Goal: Information Seeking & Learning: Learn about a topic

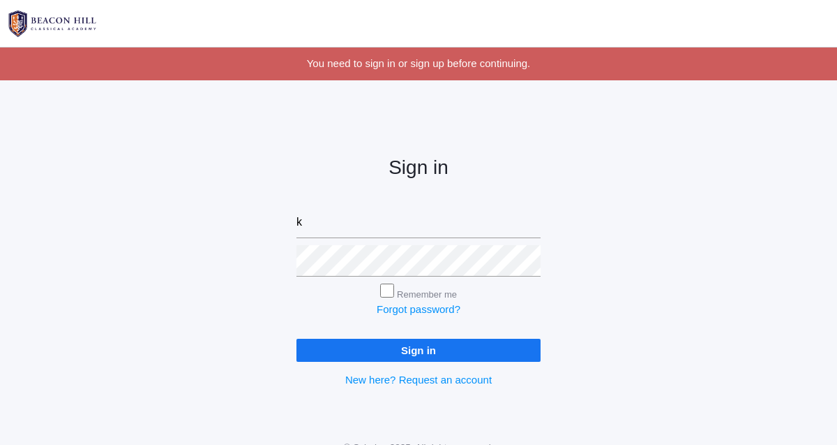
type input "k"
click at [383, 291] on input "Remember me" at bounding box center [387, 290] width 14 height 14
checkbox input "false"
click at [331, 227] on input "k" at bounding box center [419, 222] width 244 height 31
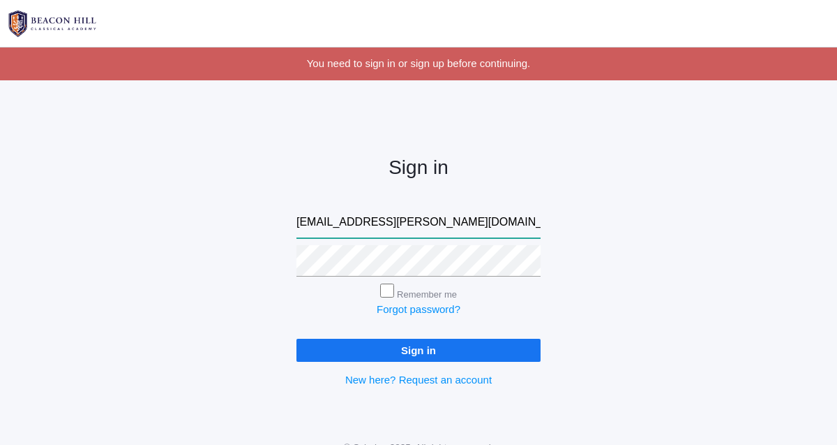
type input "[EMAIL_ADDRESS][PERSON_NAME][DOMAIN_NAME]"
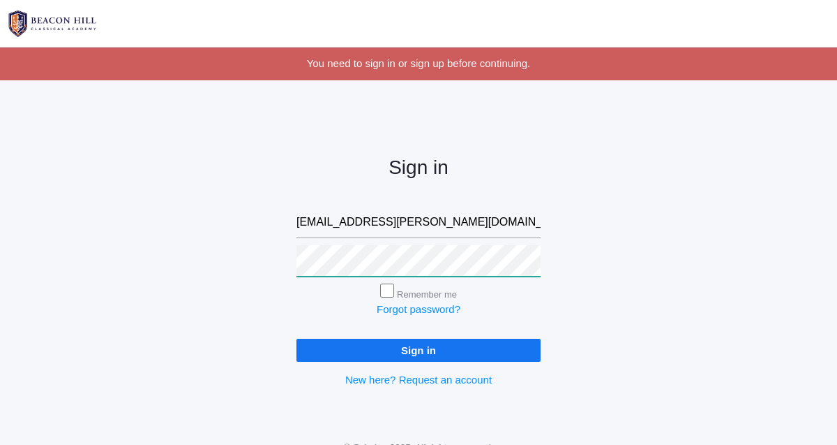
click at [297, 338] on input "Sign in" at bounding box center [419, 349] width 244 height 23
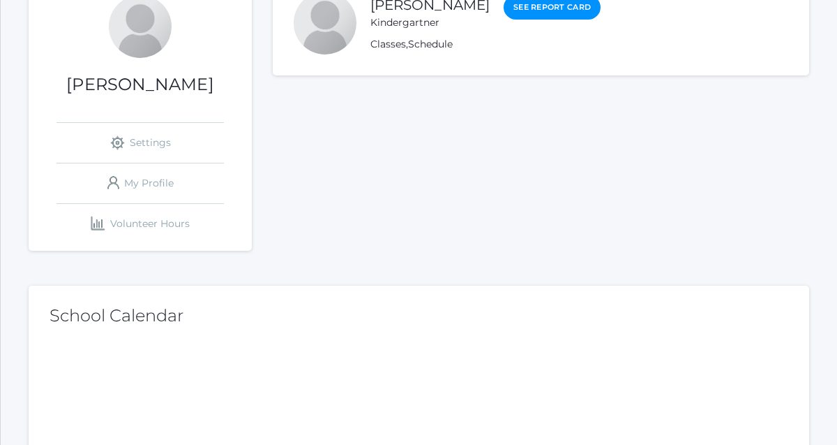
scroll to position [195, 0]
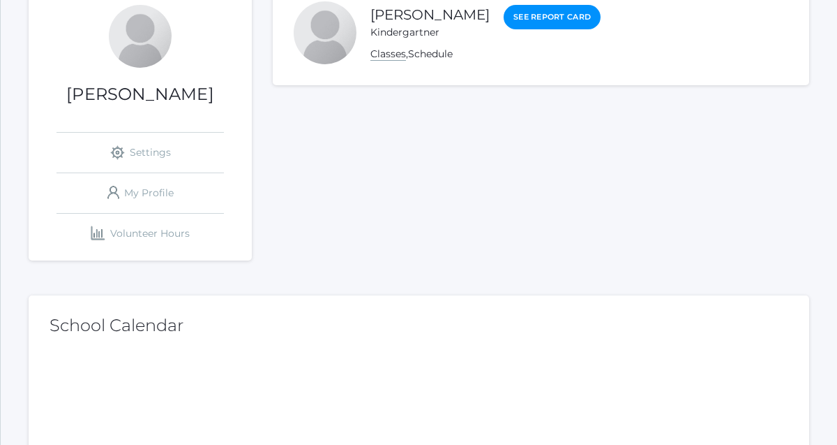
click at [398, 59] on link "Classes" at bounding box center [389, 53] width 36 height 13
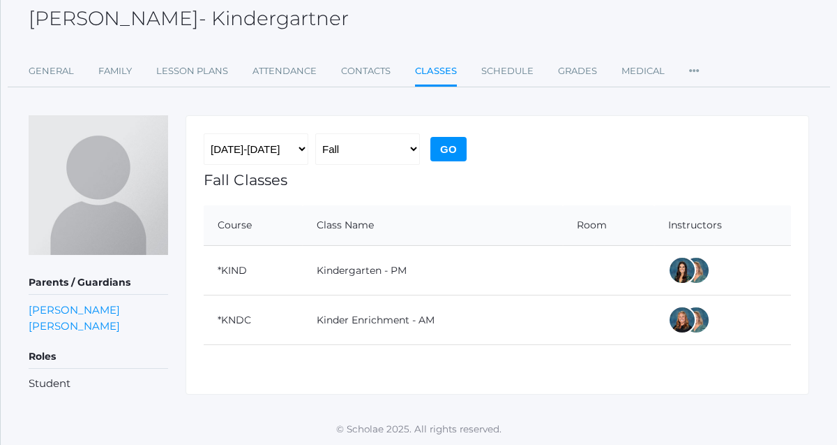
scroll to position [81, 0]
click at [371, 270] on link "Kindergarten - PM" at bounding box center [362, 269] width 90 height 13
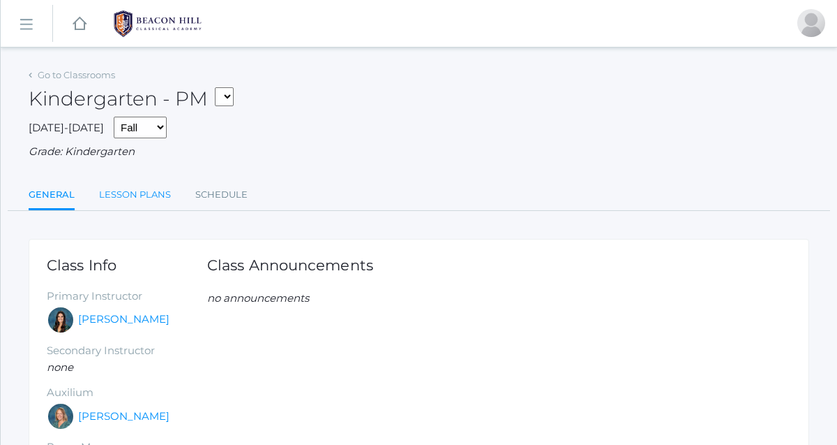
click at [122, 197] on link "Lesson Plans" at bounding box center [135, 195] width 72 height 28
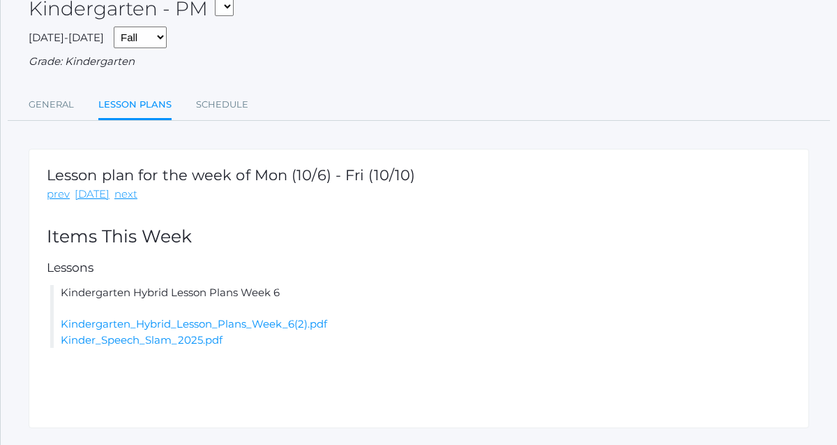
scroll to position [124, 0]
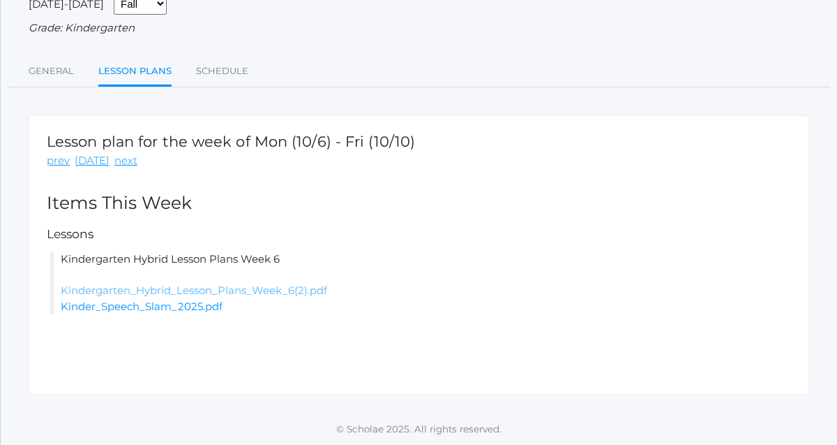
click at [124, 291] on link "Kindergarten_Hybrid_Lesson_Plans_Week_6(2).pdf" at bounding box center [194, 289] width 267 height 13
click at [205, 308] on link "Kinder_Speech_Slam_2025.pdf" at bounding box center [142, 305] width 162 height 13
click at [165, 288] on link "Kindergarten_Hybrid_Lesson_Plans_Week_6(2).pdf" at bounding box center [194, 289] width 267 height 13
click at [263, 290] on link "Kindergarten_Hybrid_Lesson_Plans_Week_6(2).pdf" at bounding box center [194, 289] width 267 height 13
click at [192, 287] on link "Kindergarten_Hybrid_Lesson_Plans_Week_6(2).pdf" at bounding box center [194, 289] width 267 height 13
